Goal: Transaction & Acquisition: Subscribe to service/newsletter

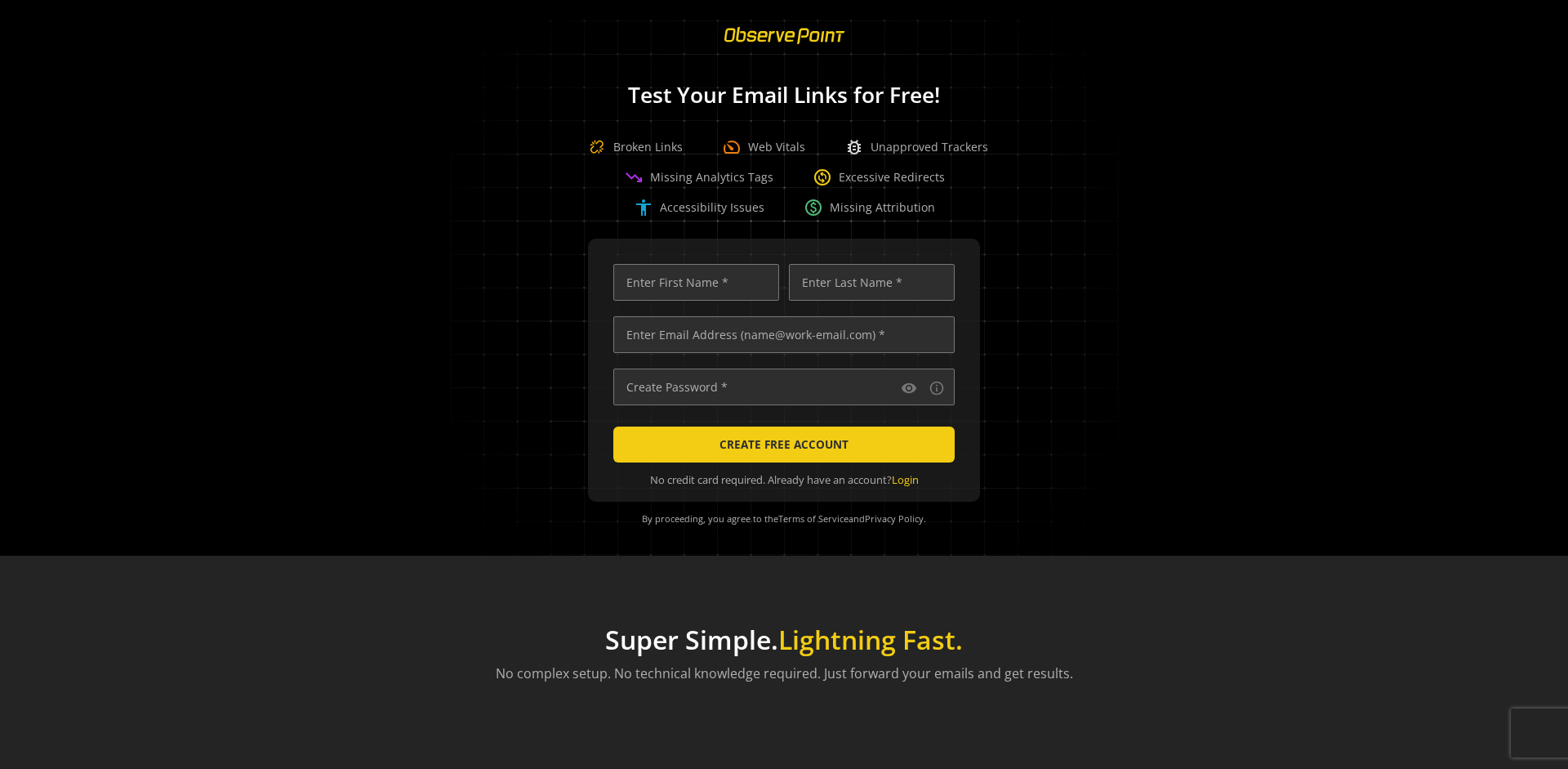
scroll to position [0, 5284]
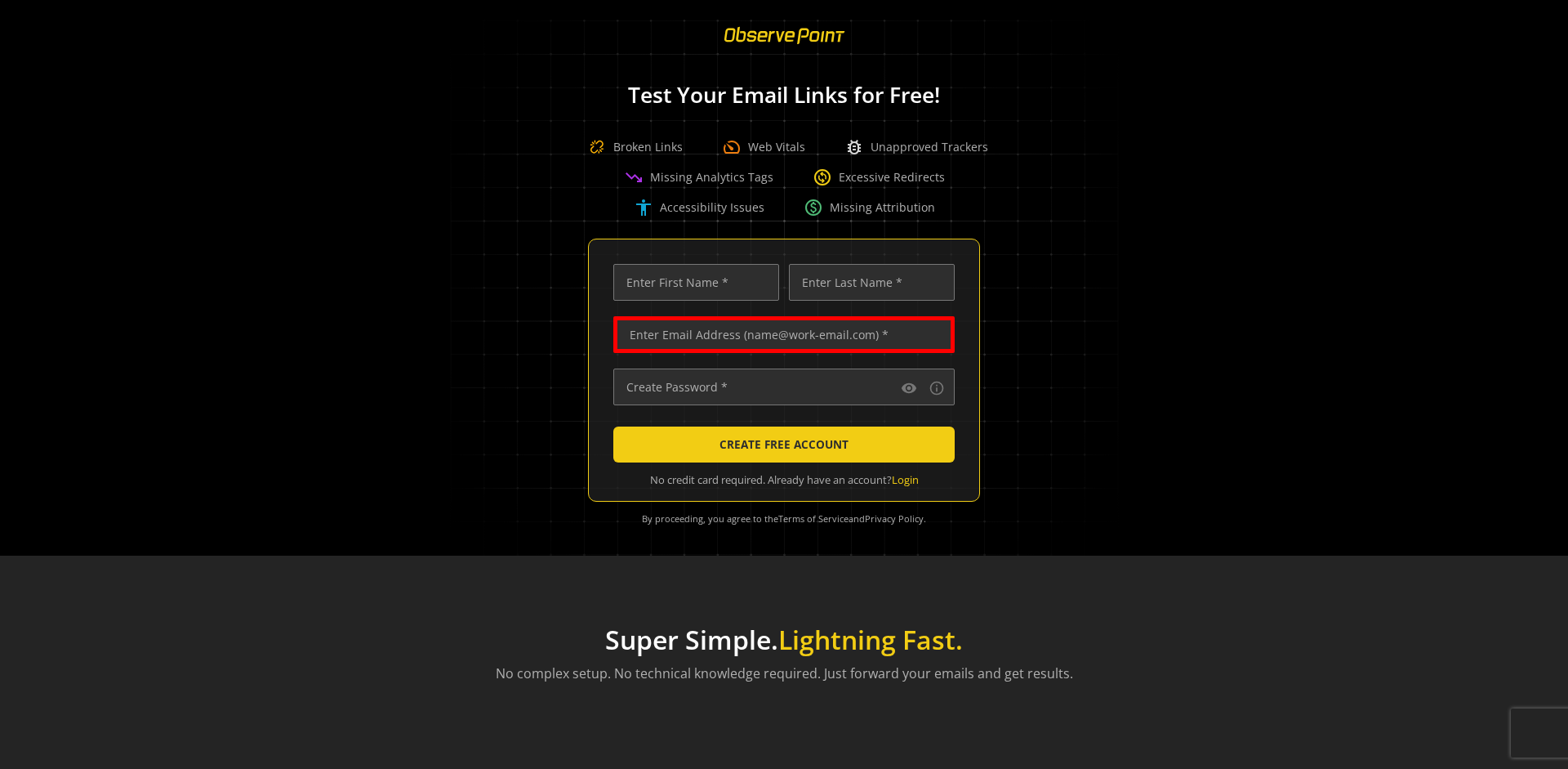
click at [780, 334] on input "text" at bounding box center [783, 334] width 341 height 37
type input "[EMAIL_ADDRESS][DOMAIN_NAME]"
click at [692, 282] on input "text" at bounding box center [696, 282] width 166 height 37
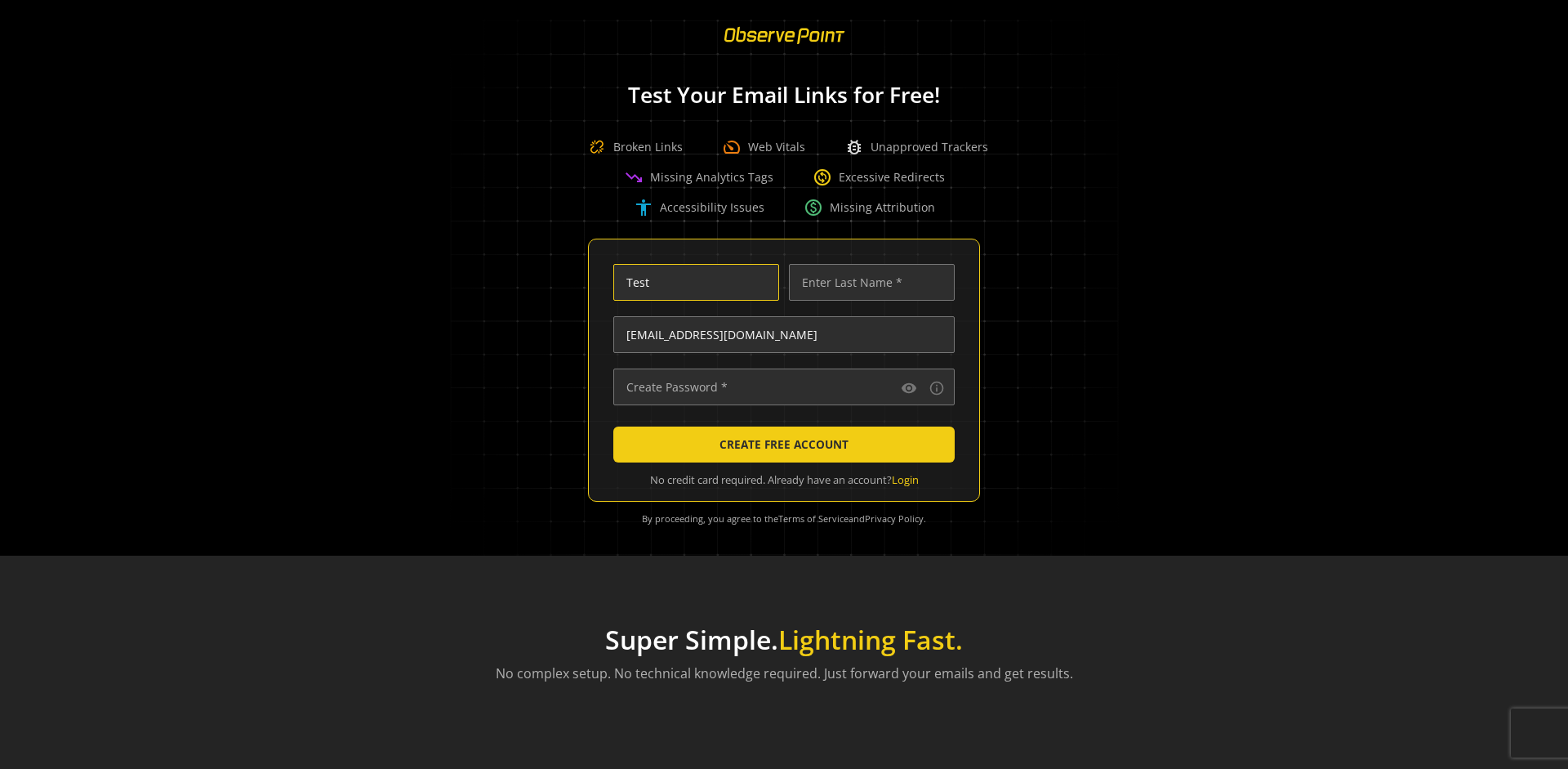
type input "Test"
click at [867, 282] on input "text" at bounding box center [872, 282] width 166 height 37
type input "Test"
click at [780, 387] on input "text" at bounding box center [783, 387] width 341 height 37
type input "••••••••••••••"
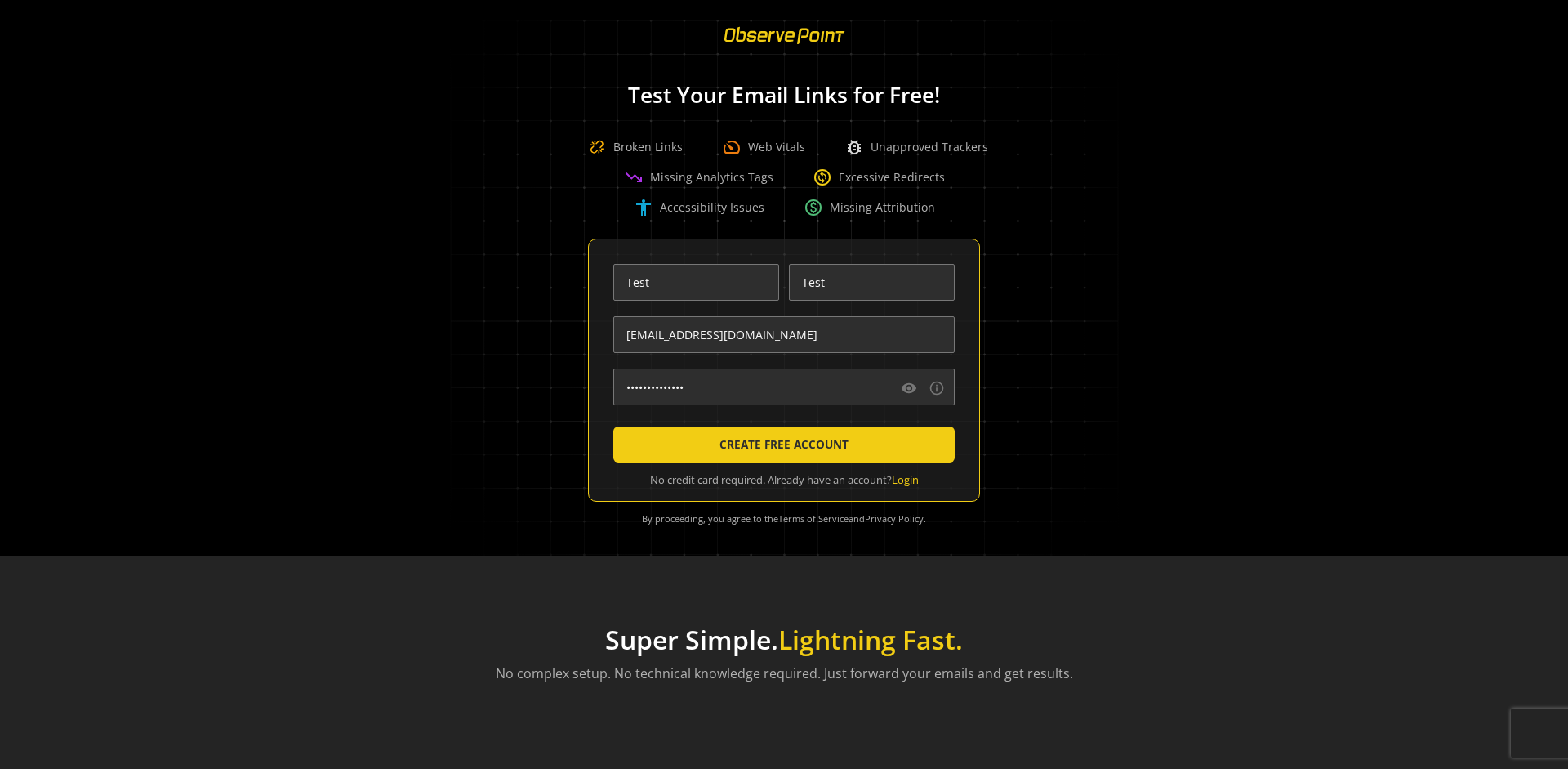
click at [780, 445] on span "CREATE FREE ACCOUNT" at bounding box center [783, 444] width 129 height 29
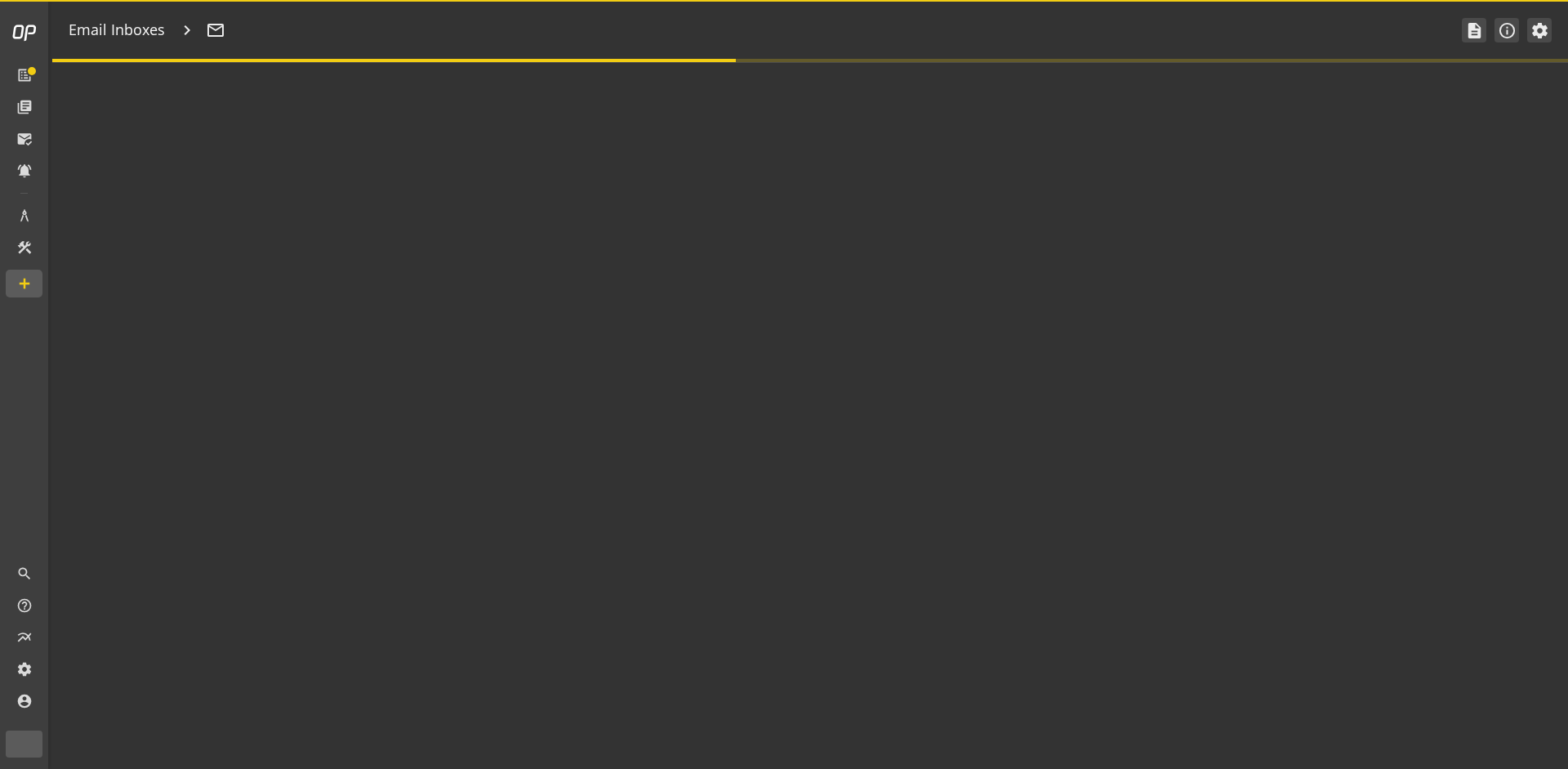
type textarea "Welcome to ObservePoint! This is your default email inbox for testing."
